Goal: Check status: Check status

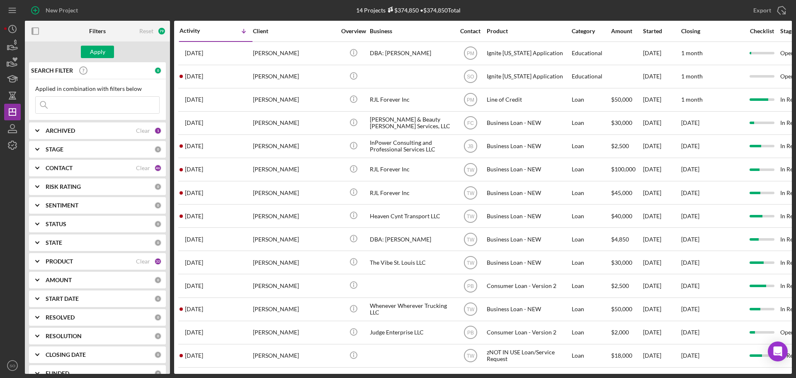
click at [99, 134] on div "ARCHIVED" at bounding box center [91, 130] width 90 height 7
click at [79, 223] on div "CONTACT" at bounding box center [91, 222] width 90 height 7
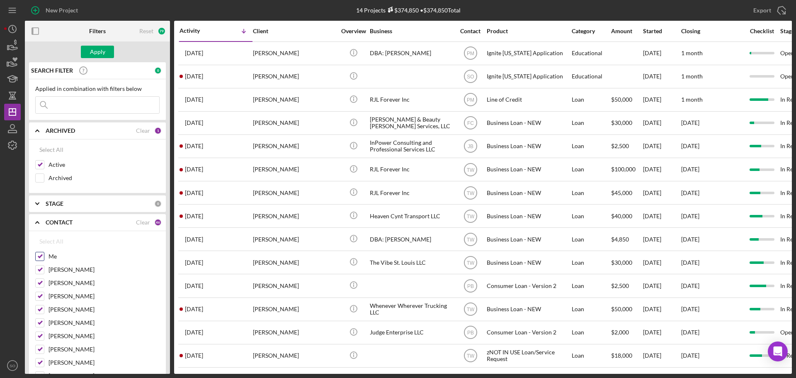
scroll to position [124, 0]
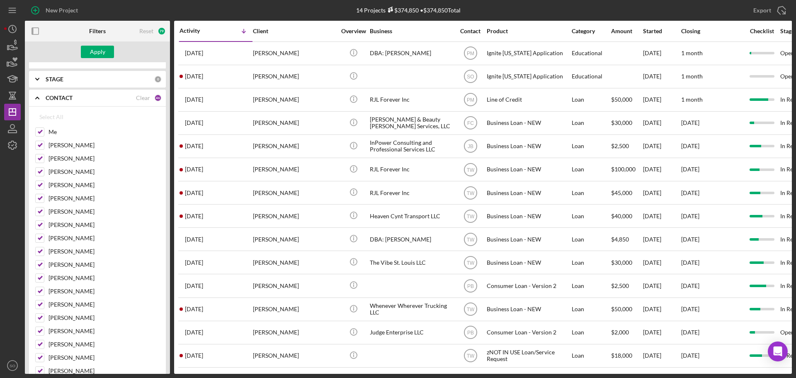
click at [69, 97] on b "CONTACT" at bounding box center [59, 98] width 27 height 7
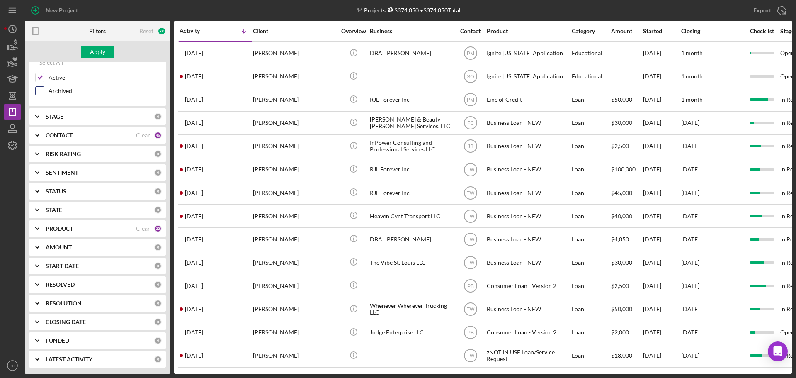
scroll to position [87, 0]
click at [73, 190] on div "STATUS" at bounding box center [100, 191] width 109 height 7
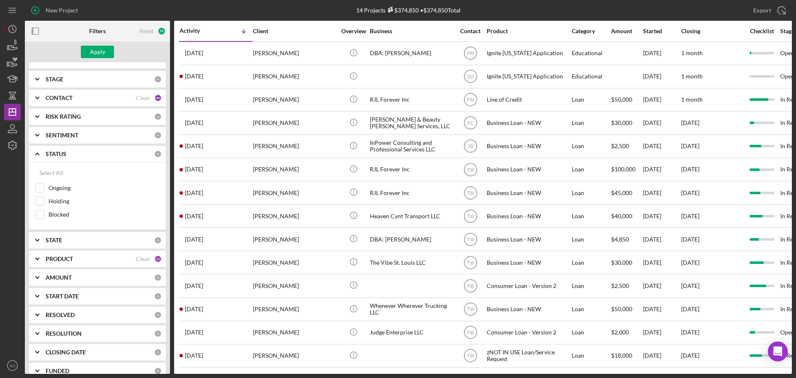
click at [74, 113] on b "RISK RATING" at bounding box center [63, 116] width 35 height 7
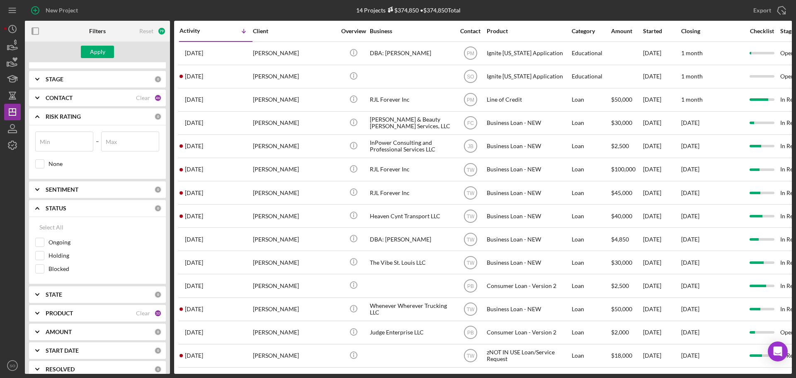
click at [67, 77] on div "STAGE" at bounding box center [100, 79] width 109 height 7
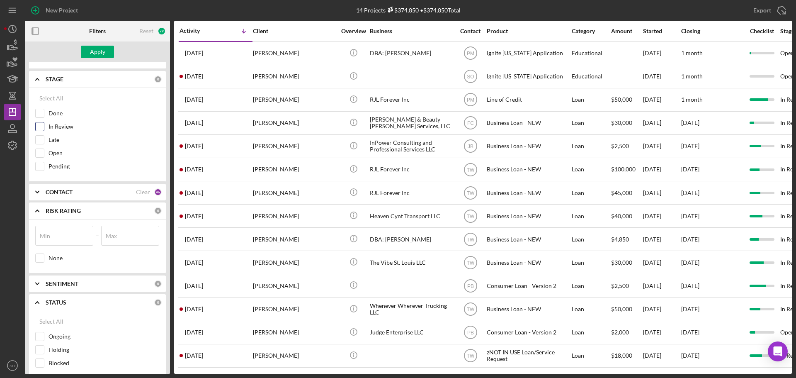
click at [39, 126] on input "In Review" at bounding box center [40, 126] width 8 height 8
checkbox input "true"
click at [71, 283] on b "SENTIMENT" at bounding box center [62, 283] width 33 height 7
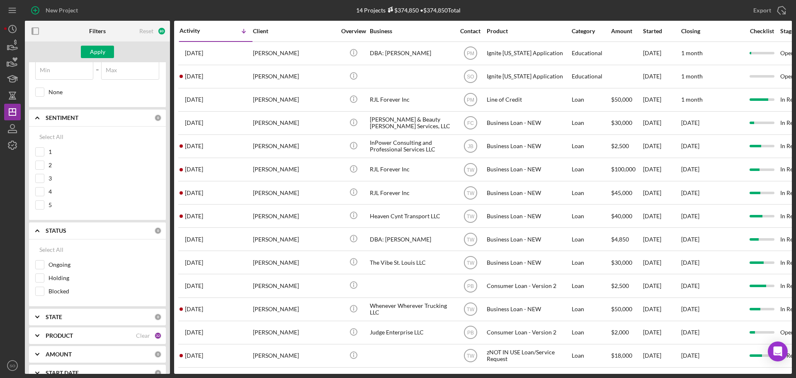
scroll to position [373, 0]
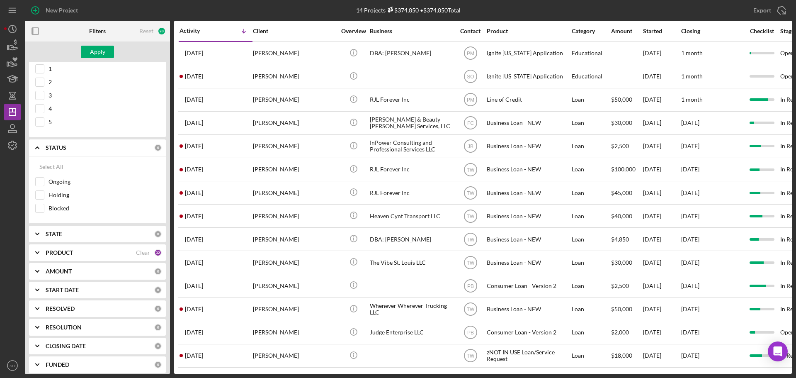
drag, startPoint x: 59, startPoint y: 334, endPoint x: 63, endPoint y: 331, distance: 5.1
click at [59, 334] on div "RESOLUTION 0" at bounding box center [104, 327] width 116 height 17
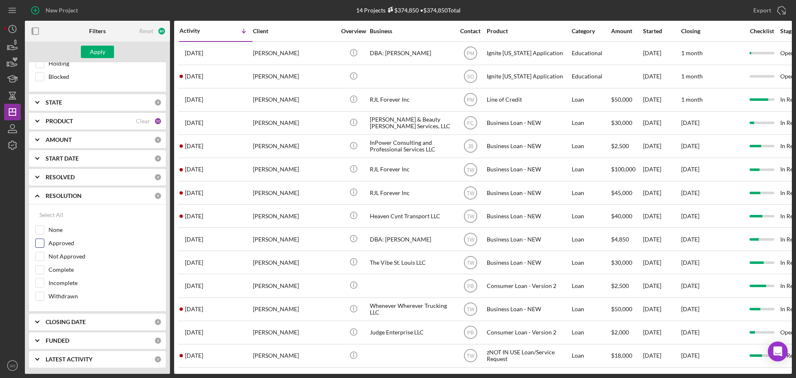
click at [42, 243] on input "Approved" at bounding box center [40, 243] width 8 height 8
checkbox input "true"
click at [92, 51] on div "Apply" at bounding box center [97, 52] width 15 height 12
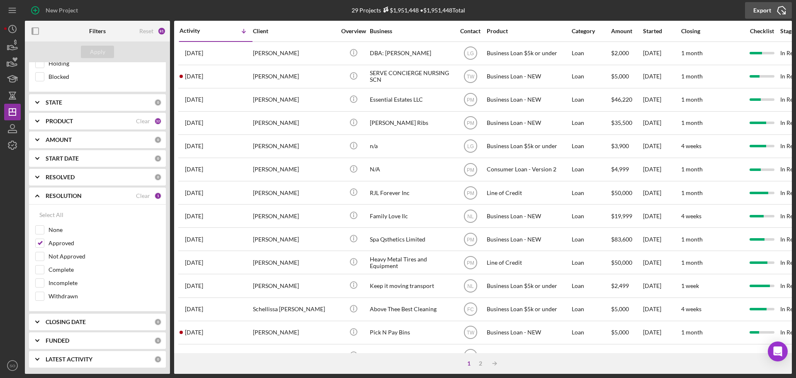
click at [774, 15] on icon "Icon/Export" at bounding box center [781, 10] width 21 height 21
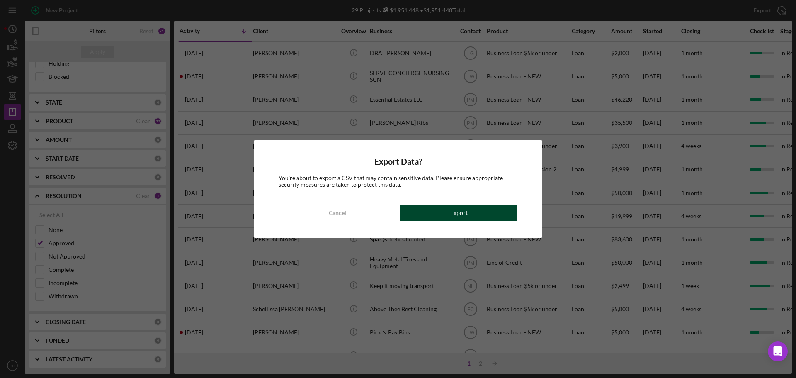
click at [457, 207] on div "Export" at bounding box center [458, 212] width 17 height 17
